Goal: Task Accomplishment & Management: Manage account settings

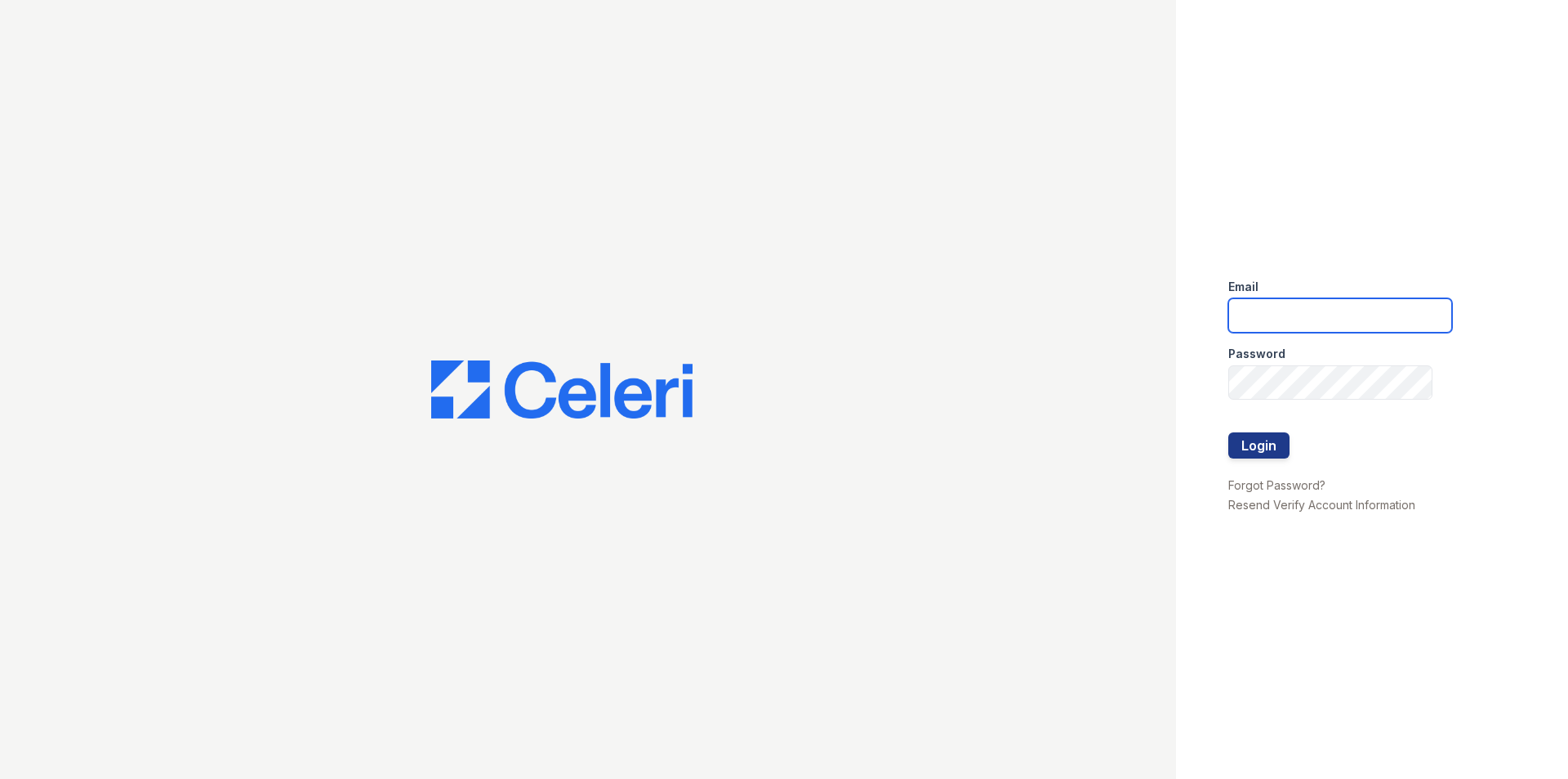
click at [1316, 314] on input "email" at bounding box center [1340, 315] width 224 height 35
type input "belmond.pm@cafmanagement.com"
click at [1255, 443] on button "Login" at bounding box center [1259, 445] width 61 height 26
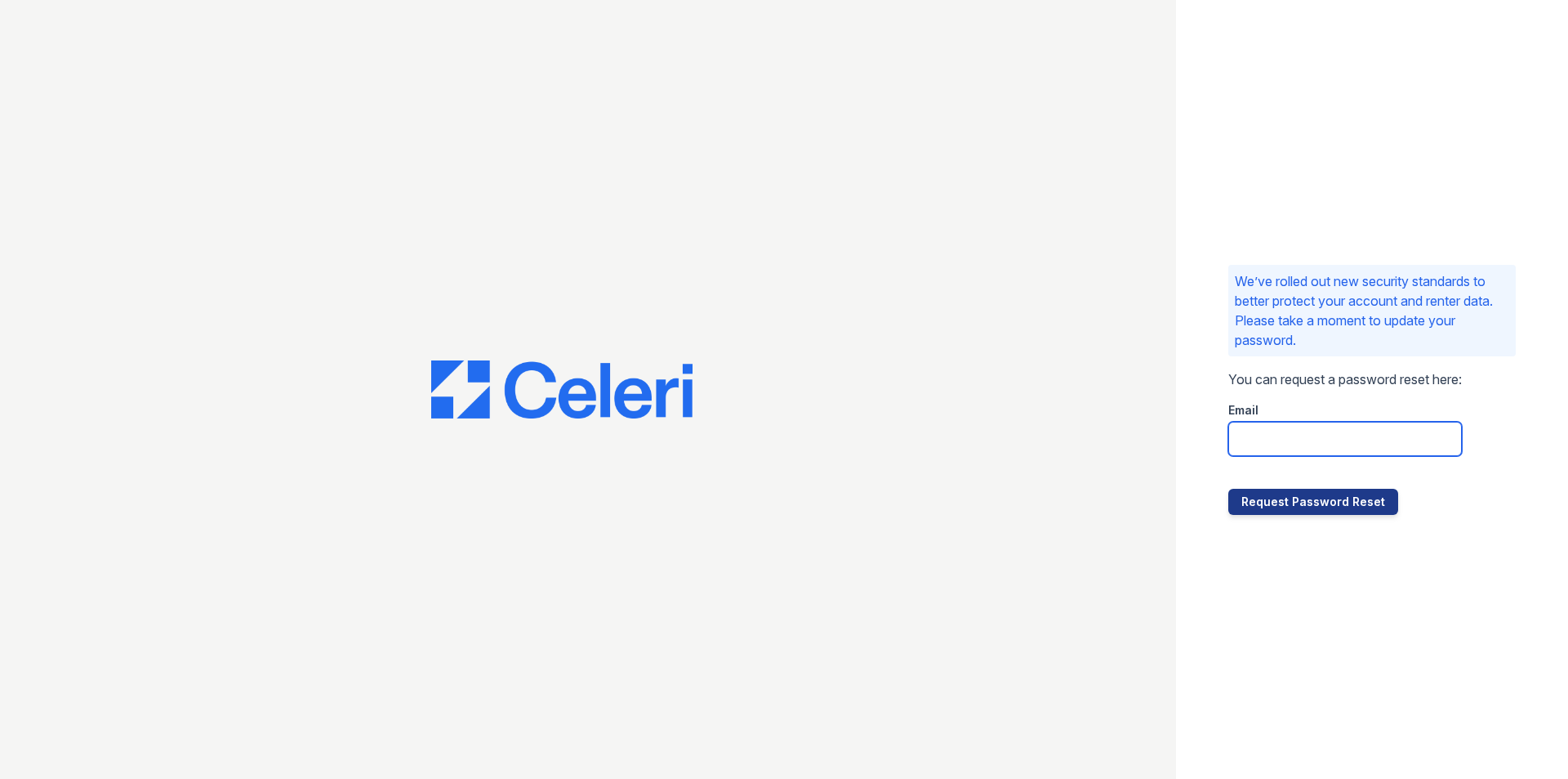
click at [1384, 450] on input "email" at bounding box center [1345, 438] width 234 height 35
type input "belmond.pm@cafmanagement.com"
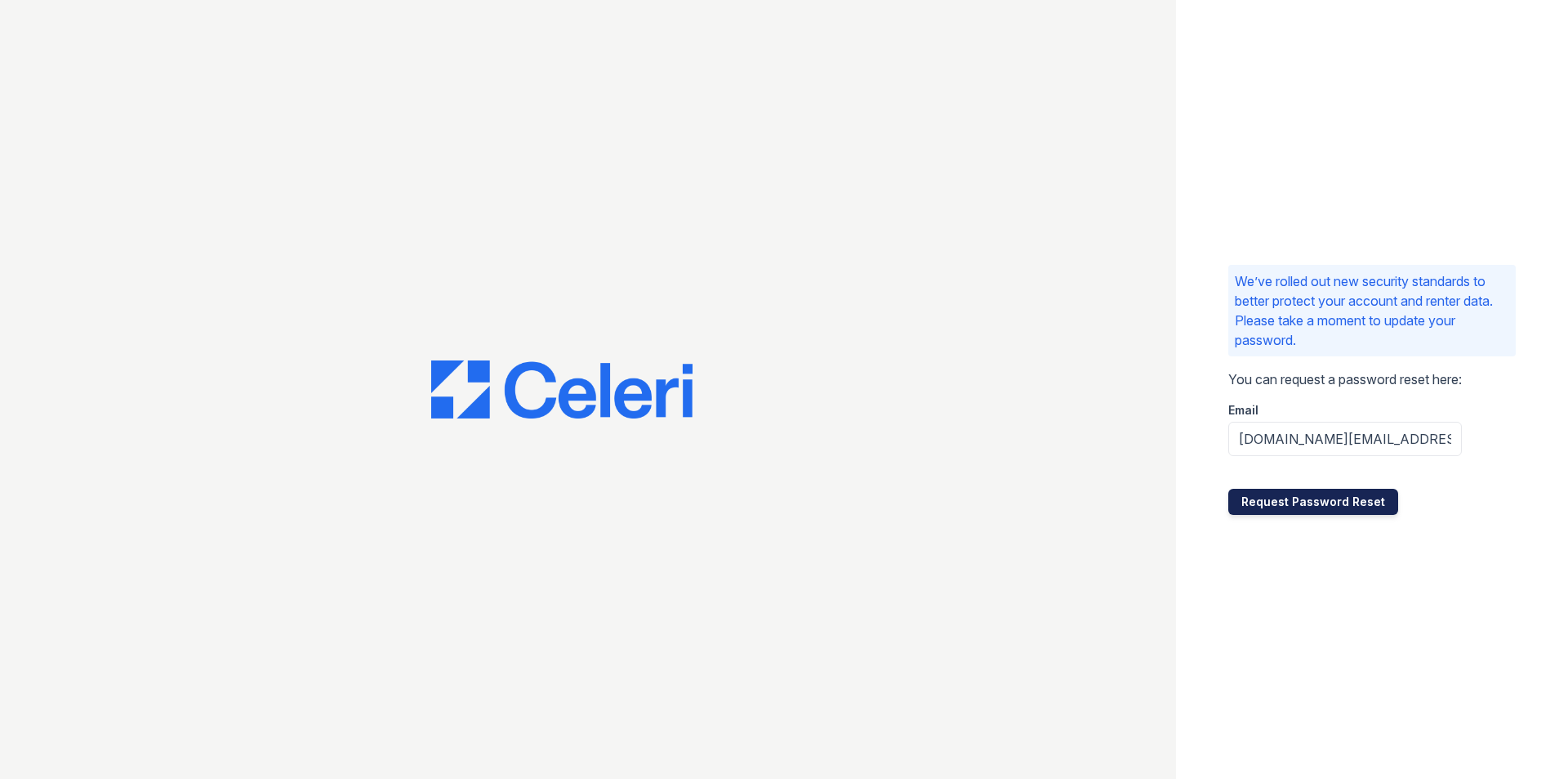
click at [1364, 505] on button "Request Password Reset" at bounding box center [1313, 501] width 170 height 26
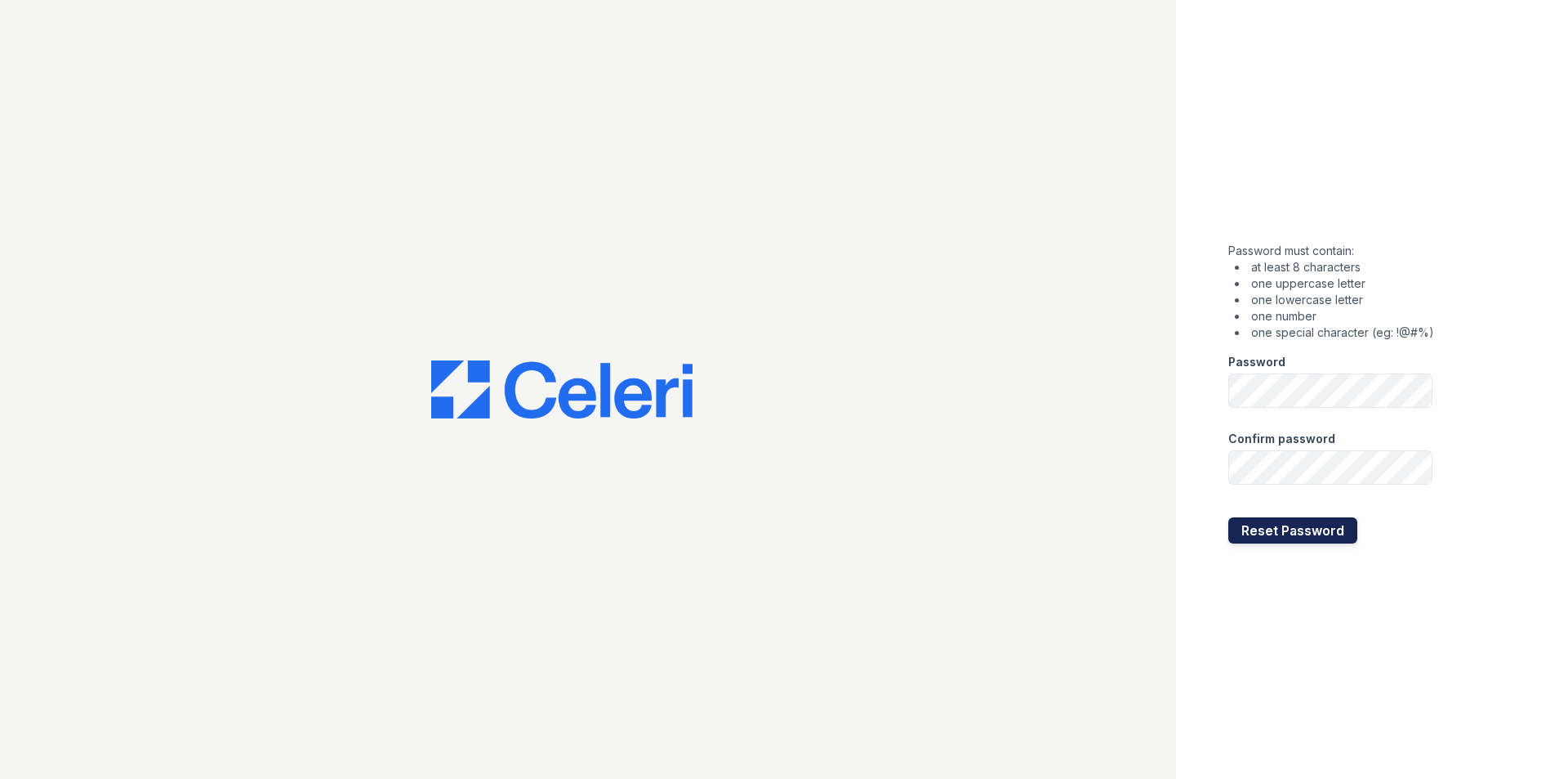
click at [1292, 534] on button "Reset Password" at bounding box center [1292, 530] width 129 height 26
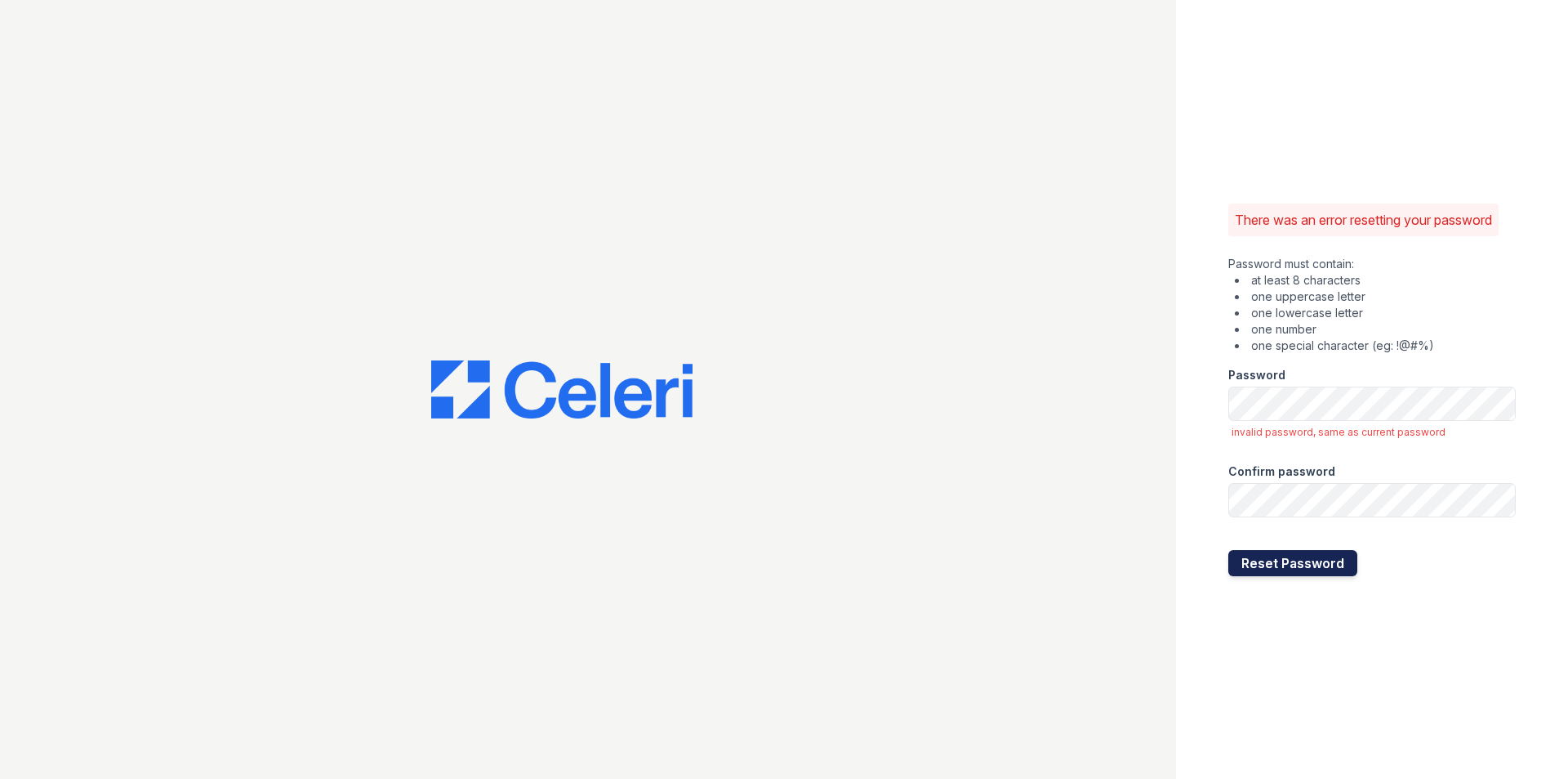
click at [1323, 559] on button "Reset Password" at bounding box center [1292, 562] width 129 height 26
click at [1308, 554] on button "Reset Password" at bounding box center [1292, 562] width 129 height 26
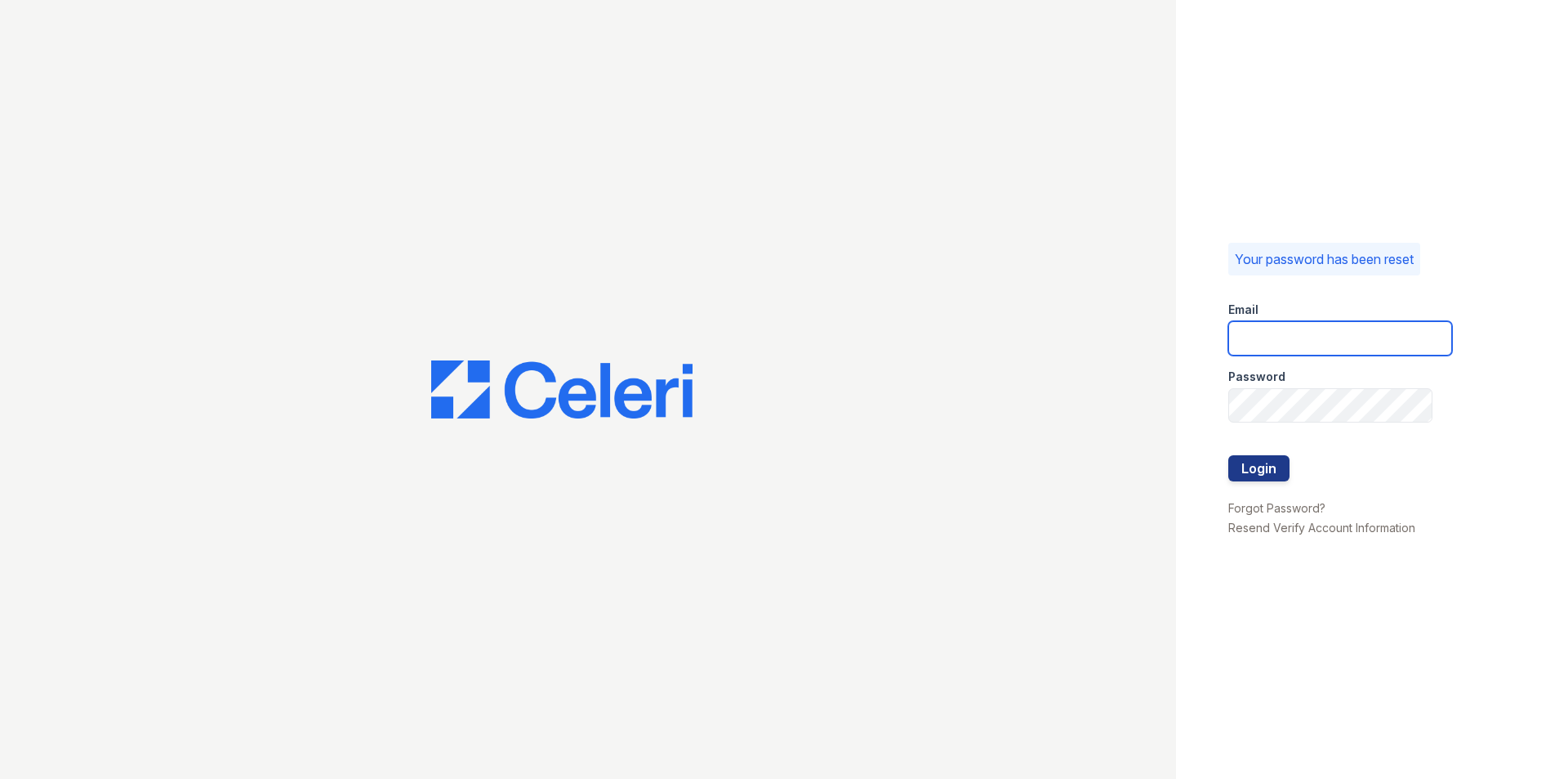
click at [1313, 346] on input "email" at bounding box center [1340, 338] width 224 height 35
type input "[DOMAIN_NAME][EMAIL_ADDRESS][DOMAIN_NAME]"
click at [1273, 462] on button "Login" at bounding box center [1259, 468] width 61 height 26
